Goal: Task Accomplishment & Management: Manage account settings

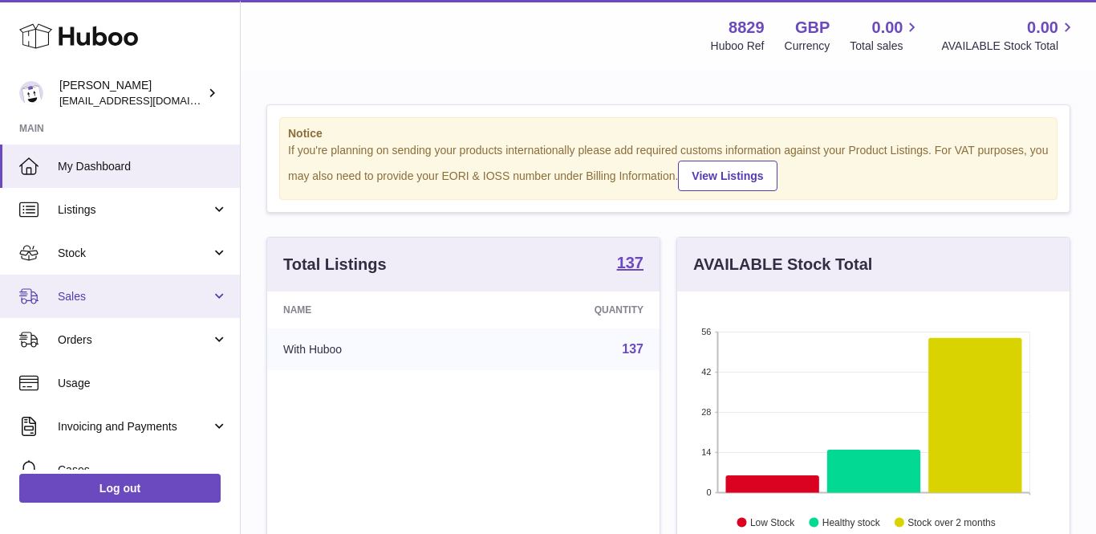
scroll to position [250, 393]
click at [96, 297] on span "Sales" at bounding box center [134, 296] width 153 height 15
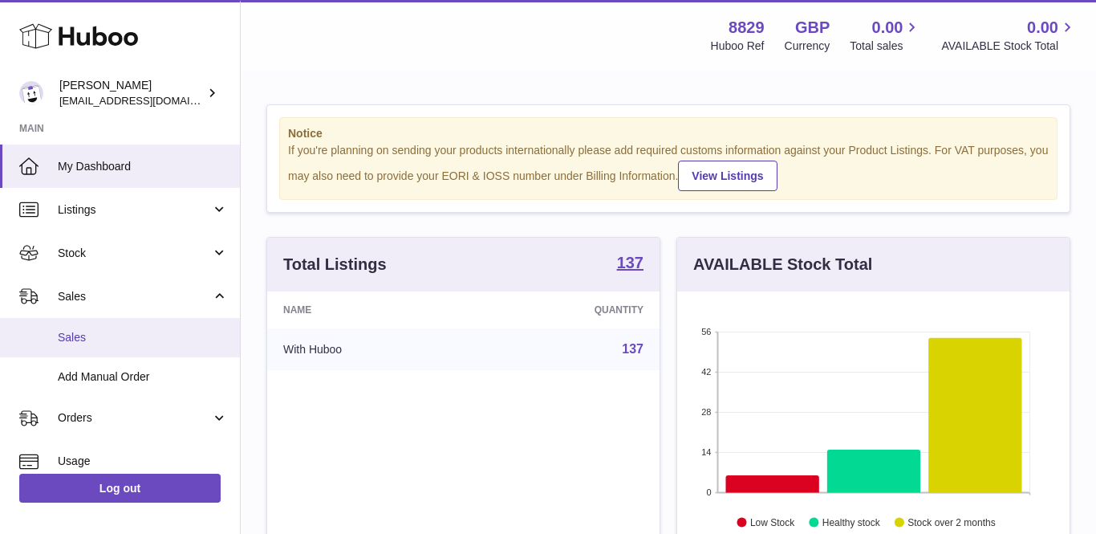
click at [92, 330] on span "Sales" at bounding box center [143, 337] width 170 height 15
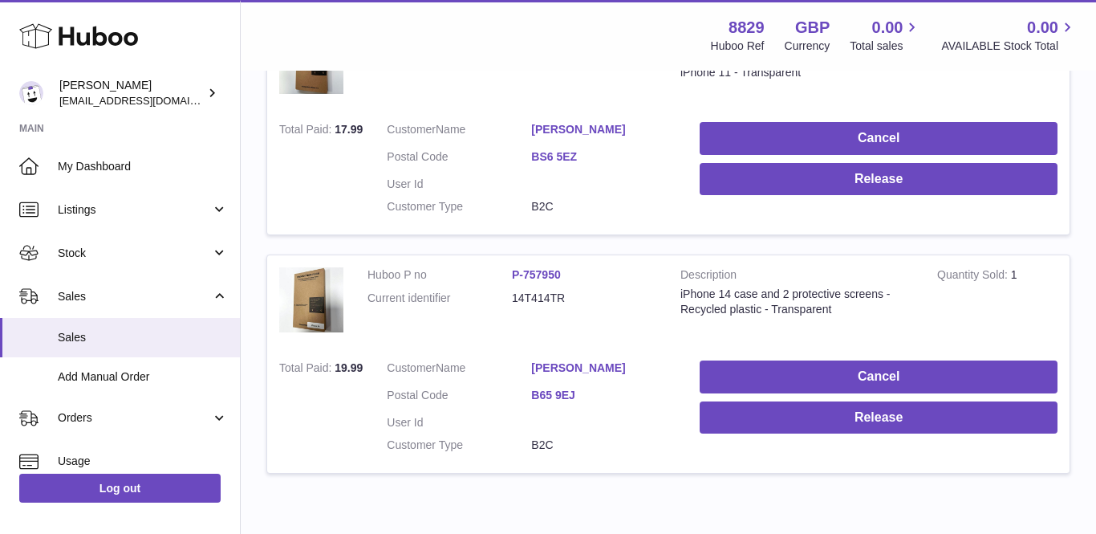
scroll to position [332, 0]
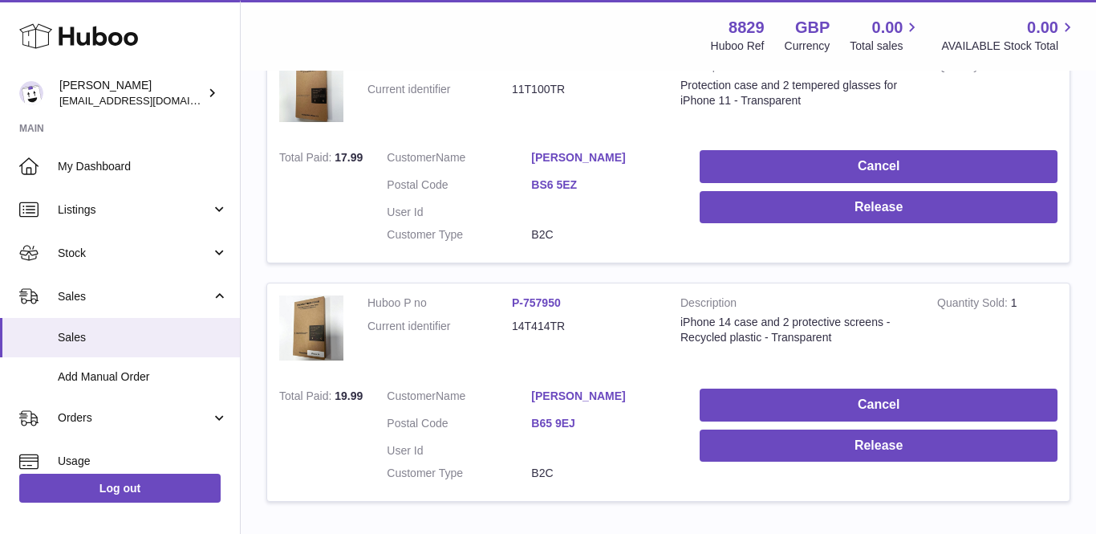
click at [544, 388] on link "[PERSON_NAME]" at bounding box center [603, 395] width 144 height 15
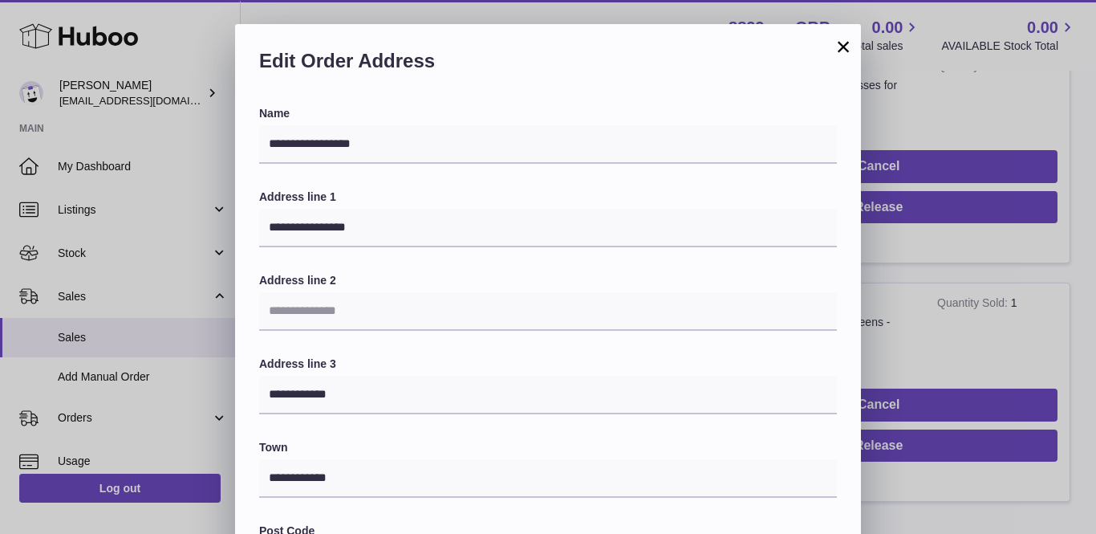
click at [835, 47] on button "×" at bounding box center [843, 46] width 19 height 19
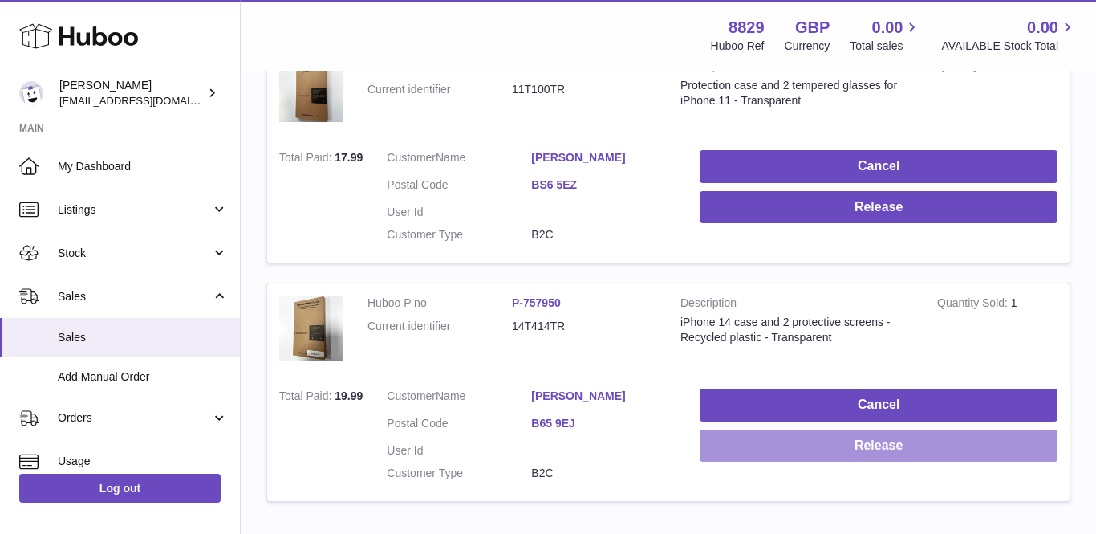
click at [776, 438] on button "Release" at bounding box center [879, 445] width 358 height 33
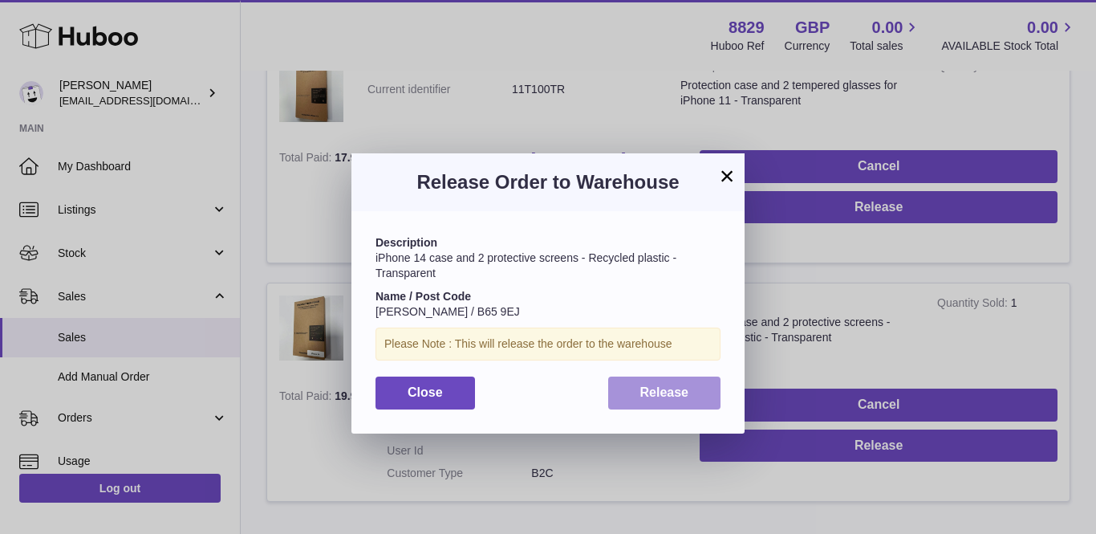
click at [670, 391] on span "Release" at bounding box center [665, 392] width 49 height 14
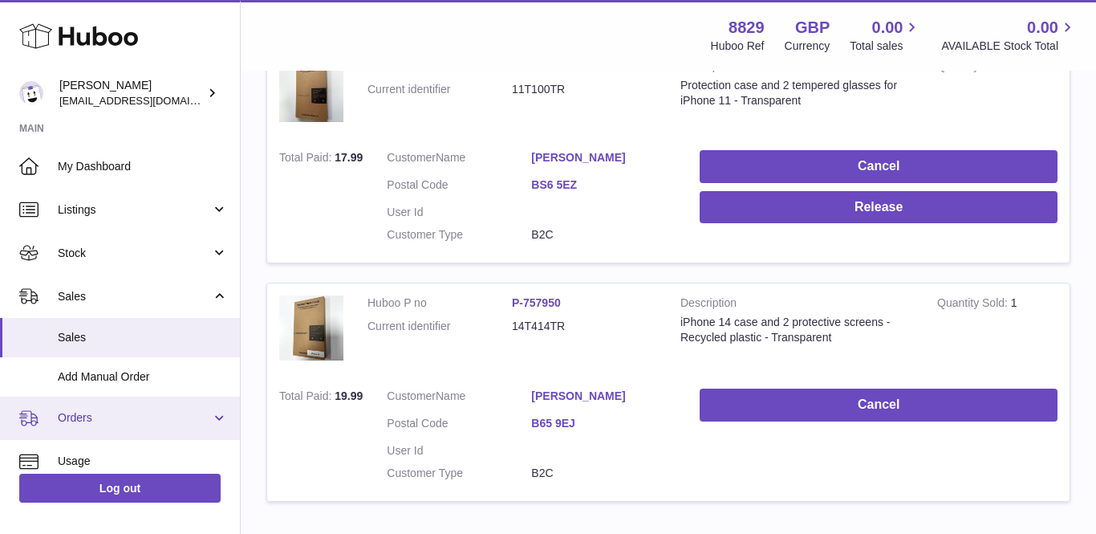
click at [92, 410] on span "Orders" at bounding box center [134, 417] width 153 height 15
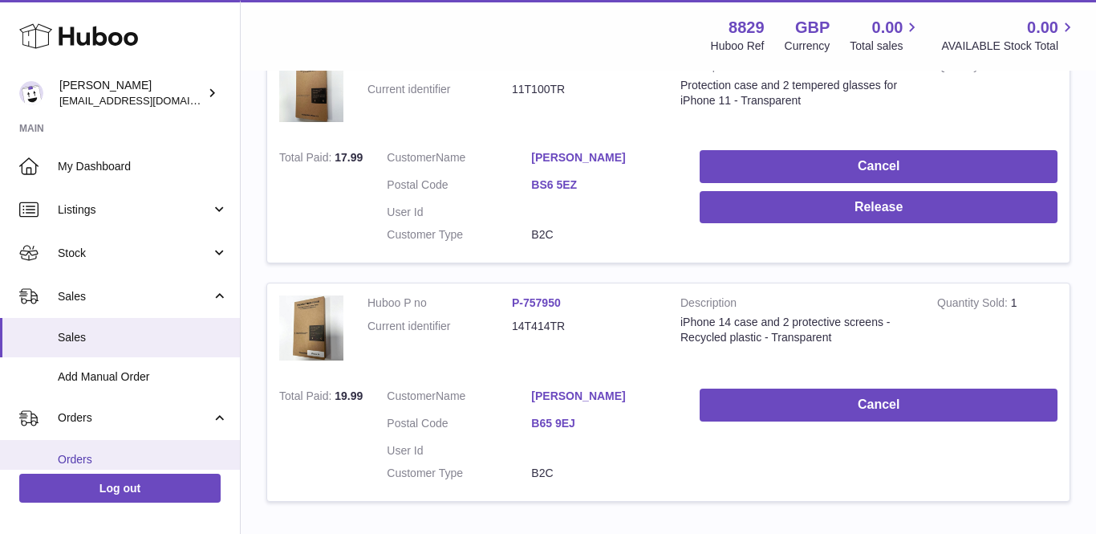
click at [87, 454] on span "Orders" at bounding box center [143, 459] width 170 height 15
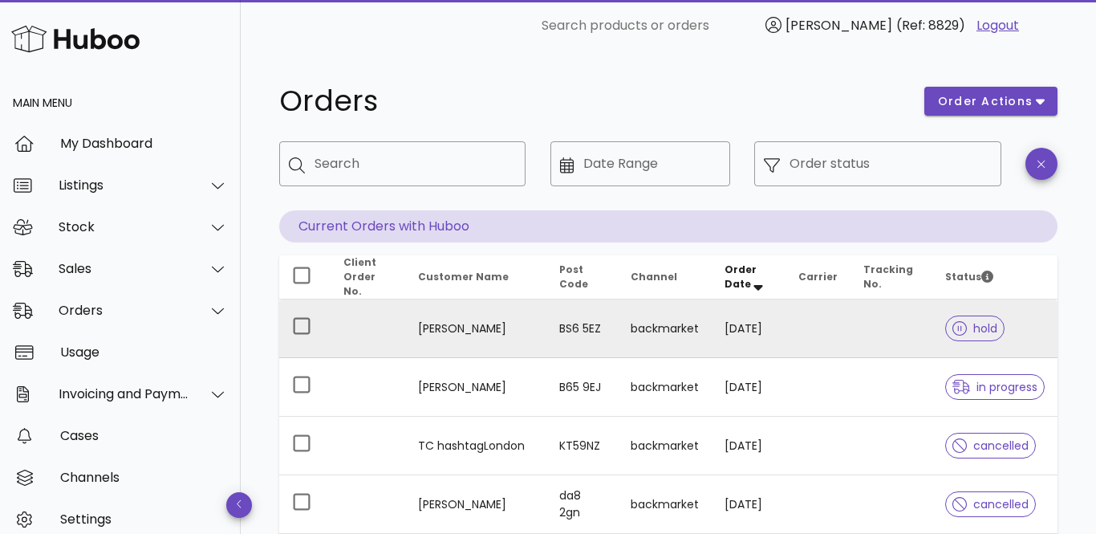
click at [471, 321] on td "Nicole Knoppova" at bounding box center [475, 328] width 141 height 59
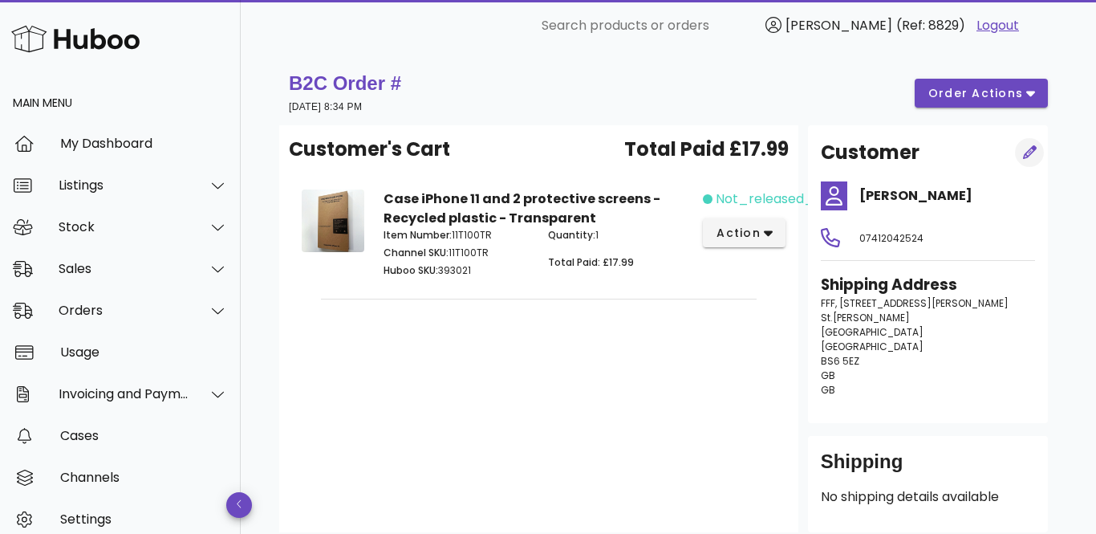
click at [1031, 152] on icon "button" at bounding box center [1030, 152] width 14 height 14
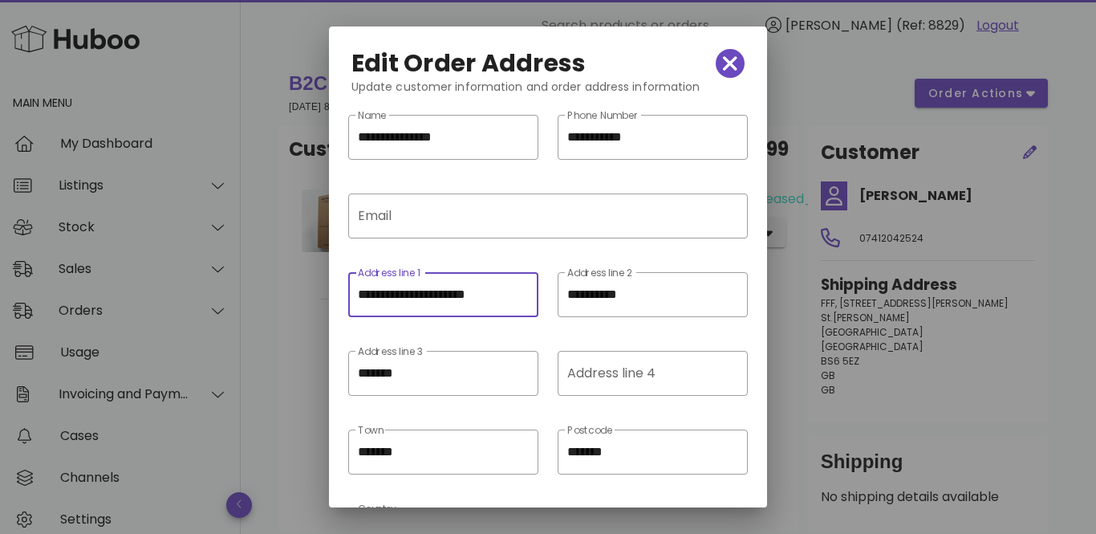
drag, startPoint x: 376, startPoint y: 296, endPoint x: 266, endPoint y: 283, distance: 110.8
paste input "**********"
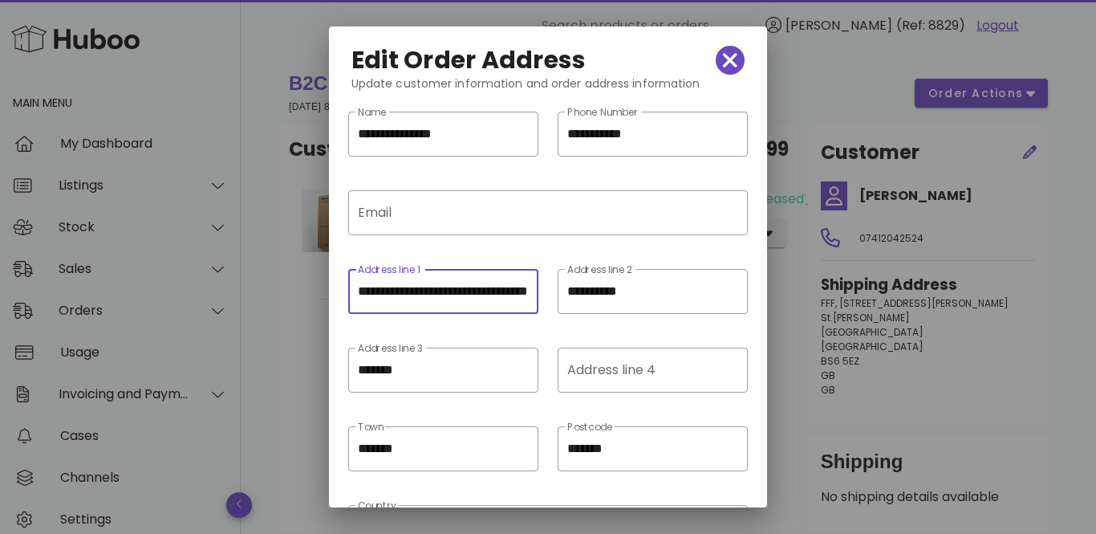
scroll to position [124, 0]
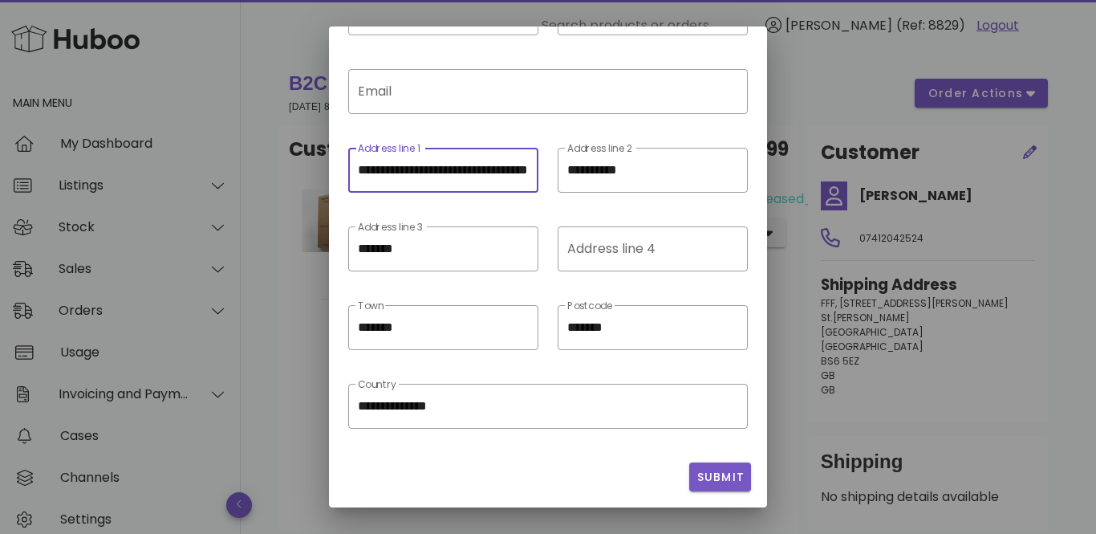
type input "**********"
click at [713, 478] on span "Submit" at bounding box center [720, 477] width 49 height 17
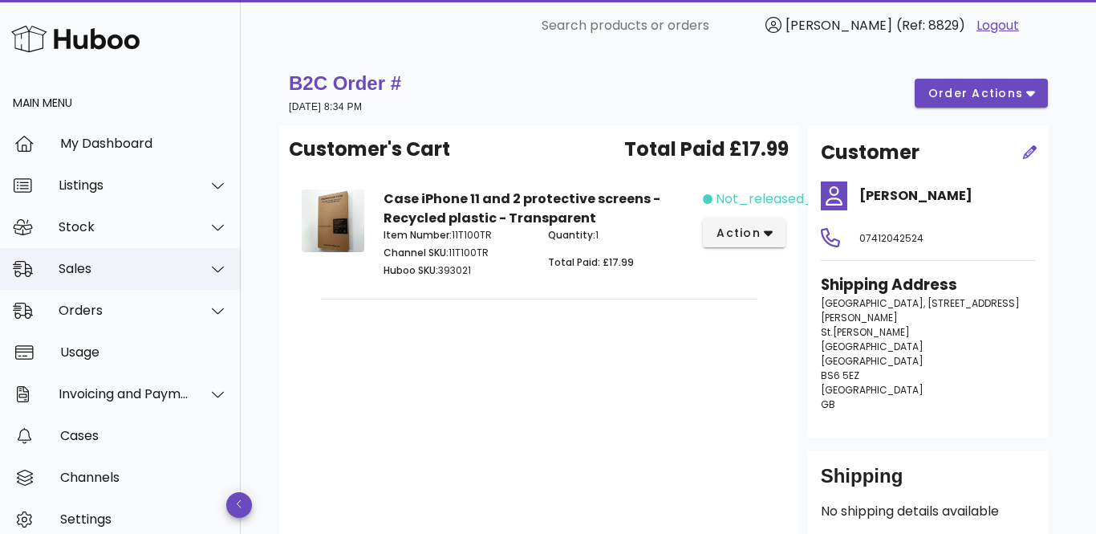
click at [97, 271] on div "Sales" at bounding box center [124, 268] width 131 height 15
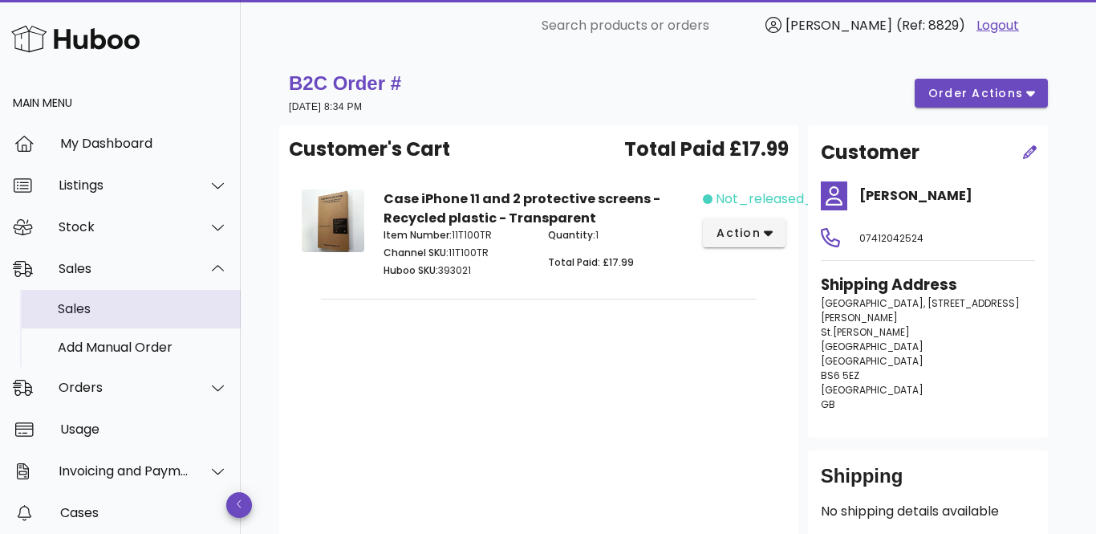
click at [91, 311] on div "Sales" at bounding box center [143, 308] width 170 height 15
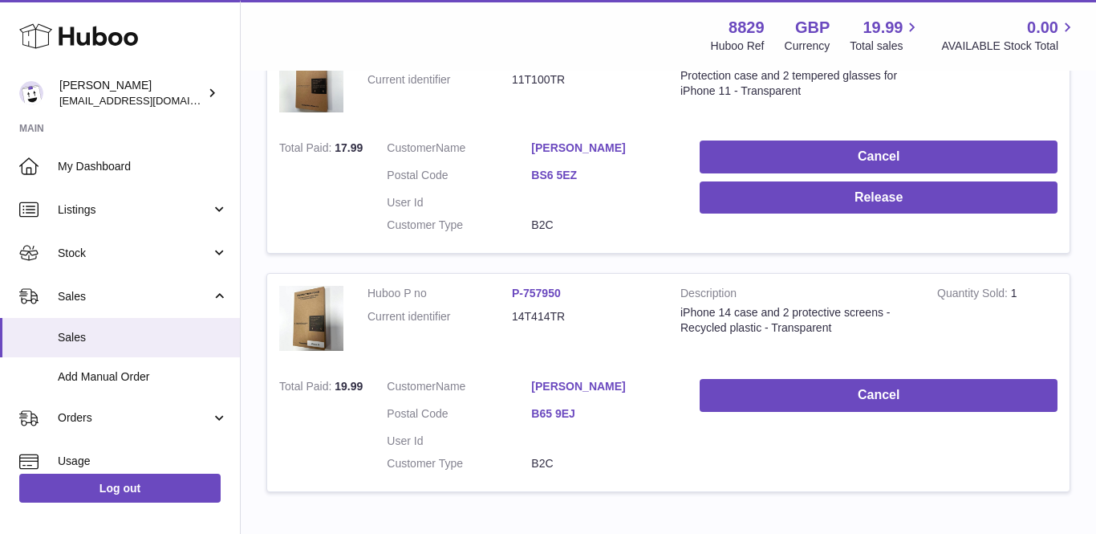
scroll to position [435, 0]
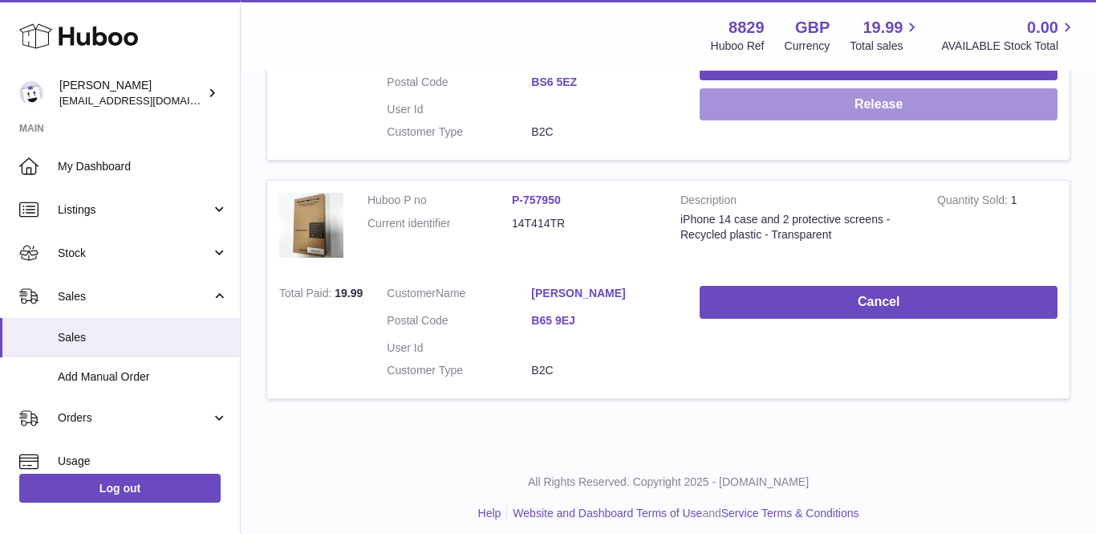
click at [913, 114] on button "Release" at bounding box center [879, 104] width 358 height 33
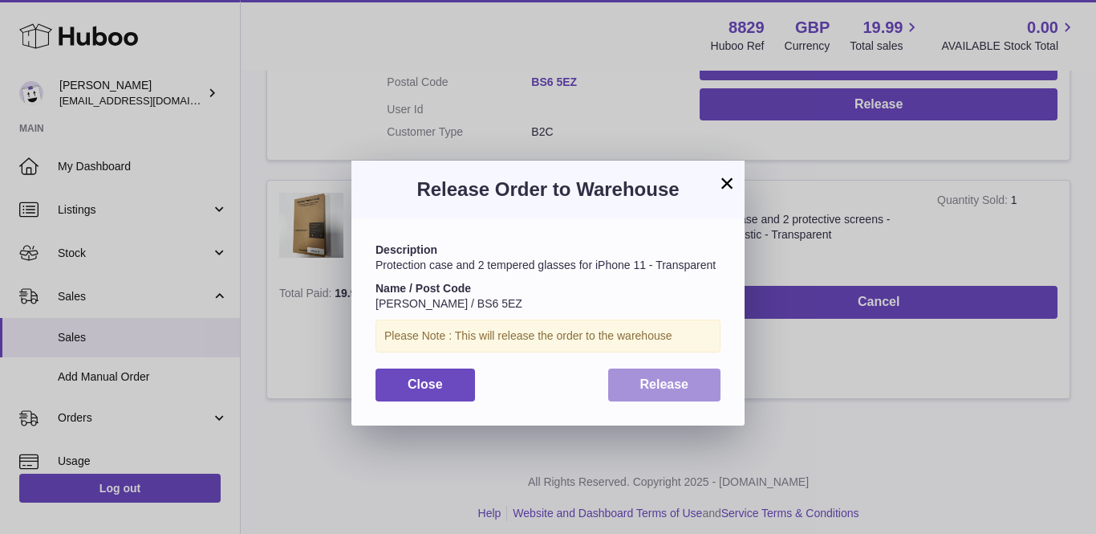
click at [702, 368] on button "Release" at bounding box center [664, 384] width 113 height 33
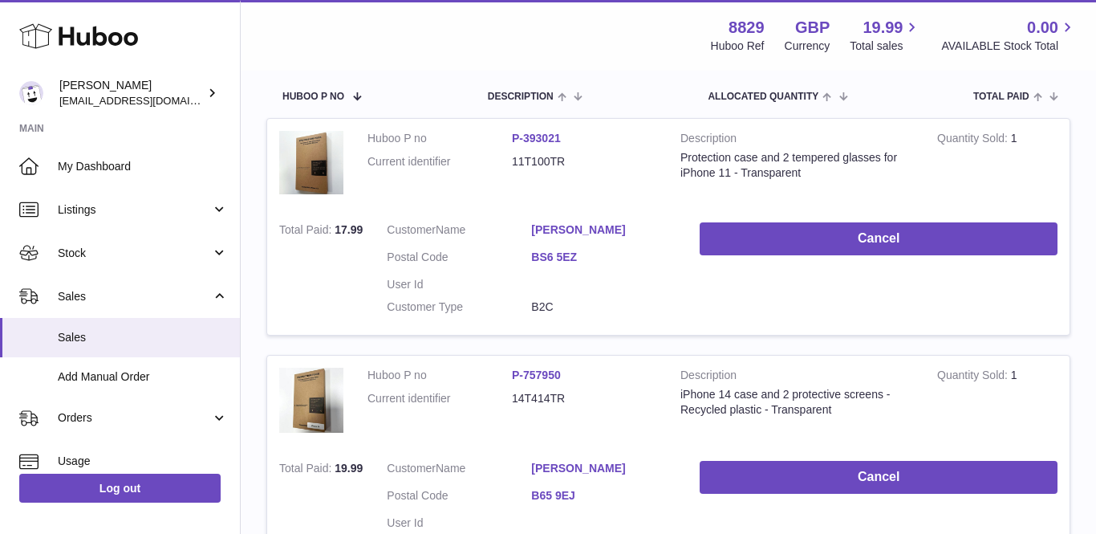
scroll to position [229, 0]
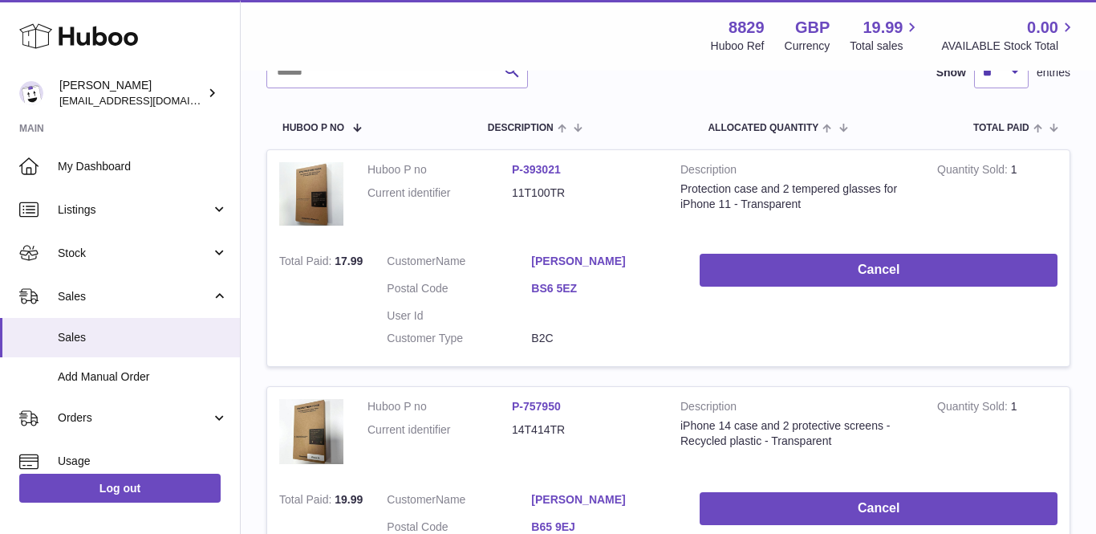
click at [561, 260] on link "[PERSON_NAME]" at bounding box center [603, 261] width 144 height 15
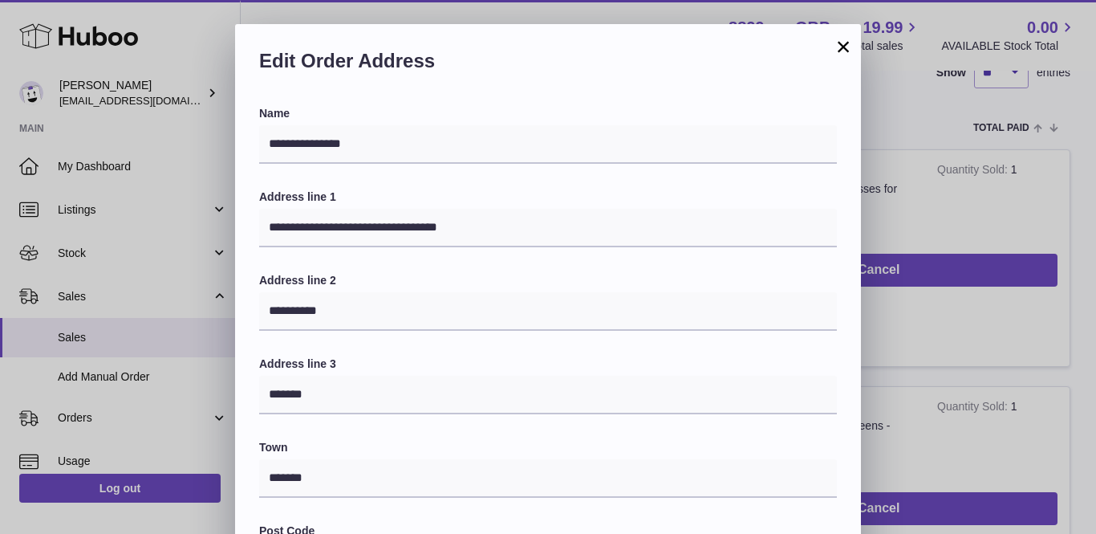
click at [842, 47] on button "×" at bounding box center [843, 46] width 19 height 19
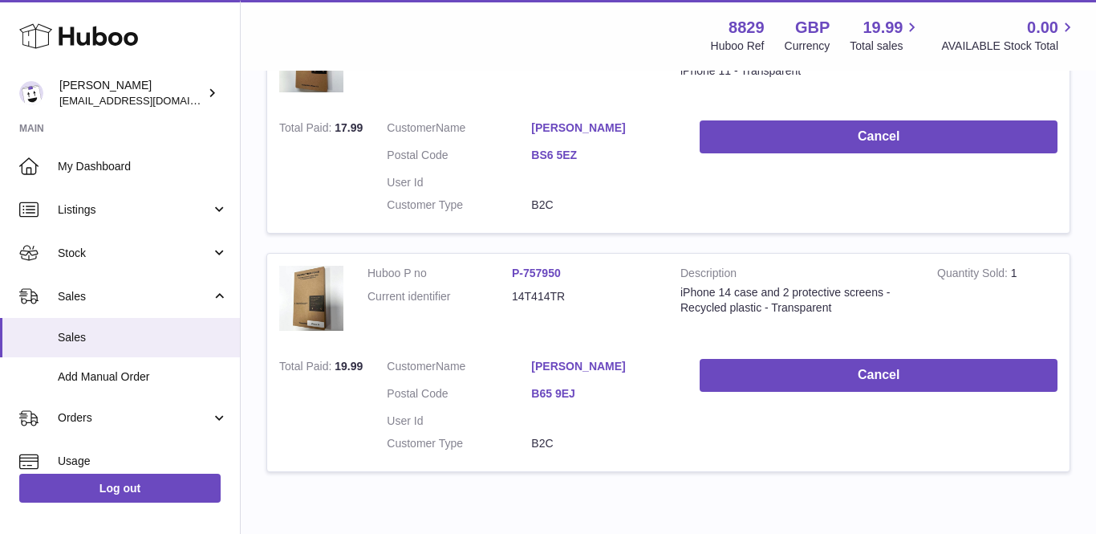
scroll to position [370, 0]
